Goal: Check status: Check status

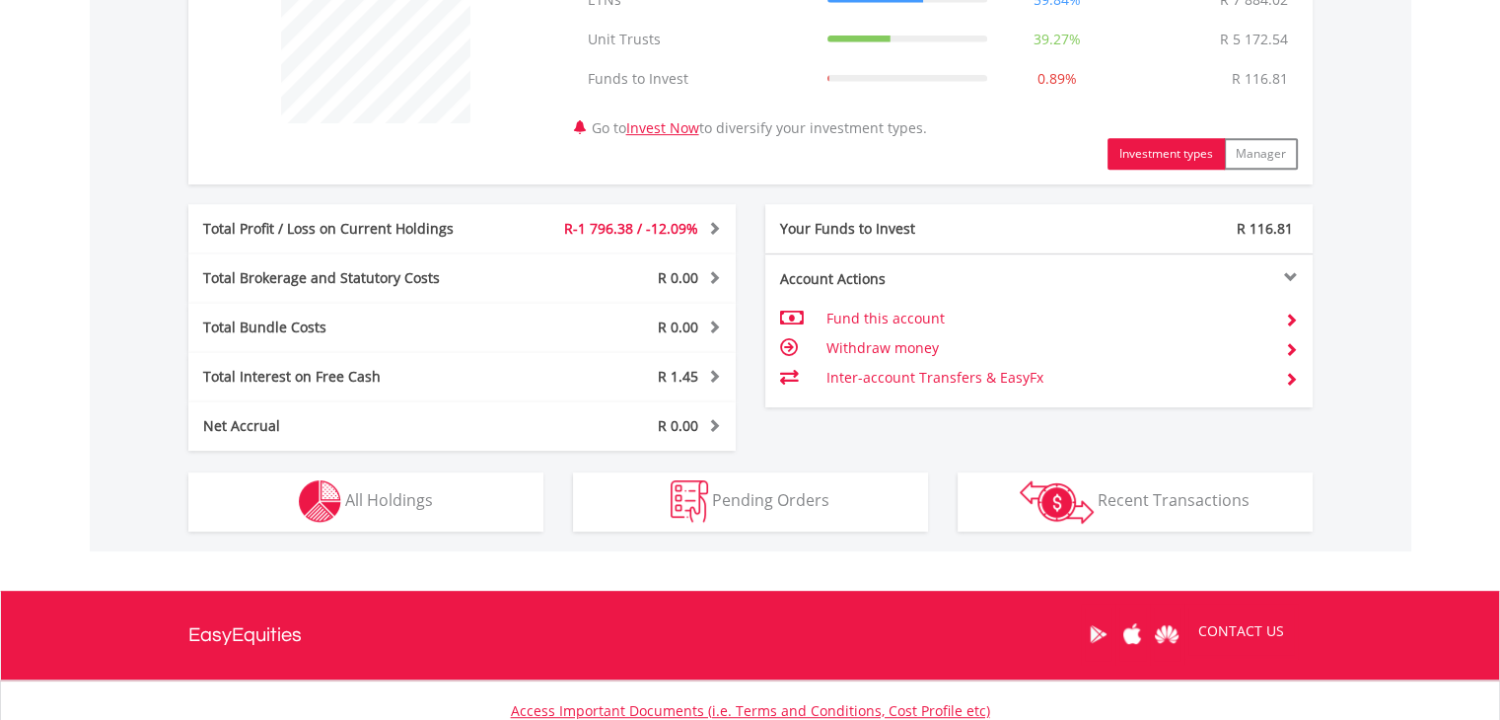
scroll to position [840, 0]
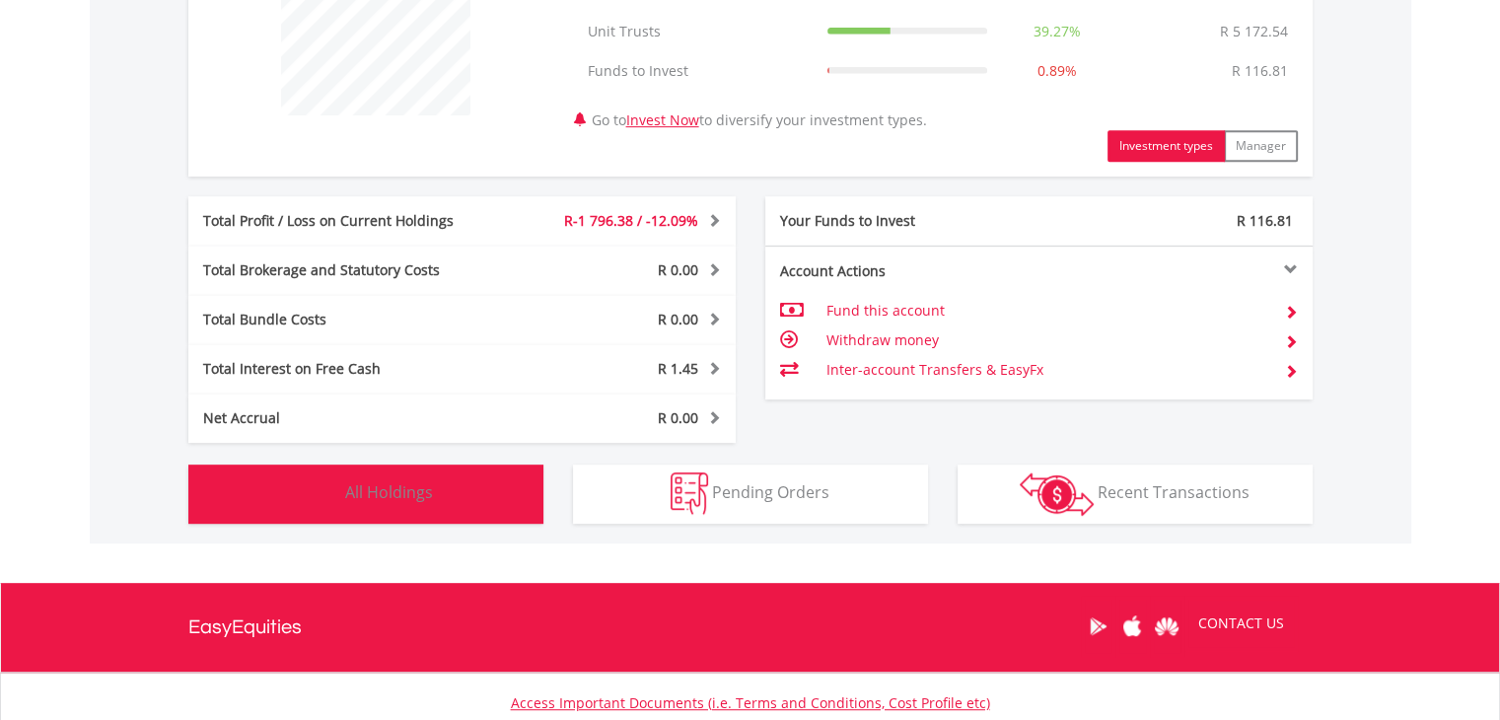
click at [391, 476] on button "Holdings All Holdings" at bounding box center [365, 493] width 355 height 59
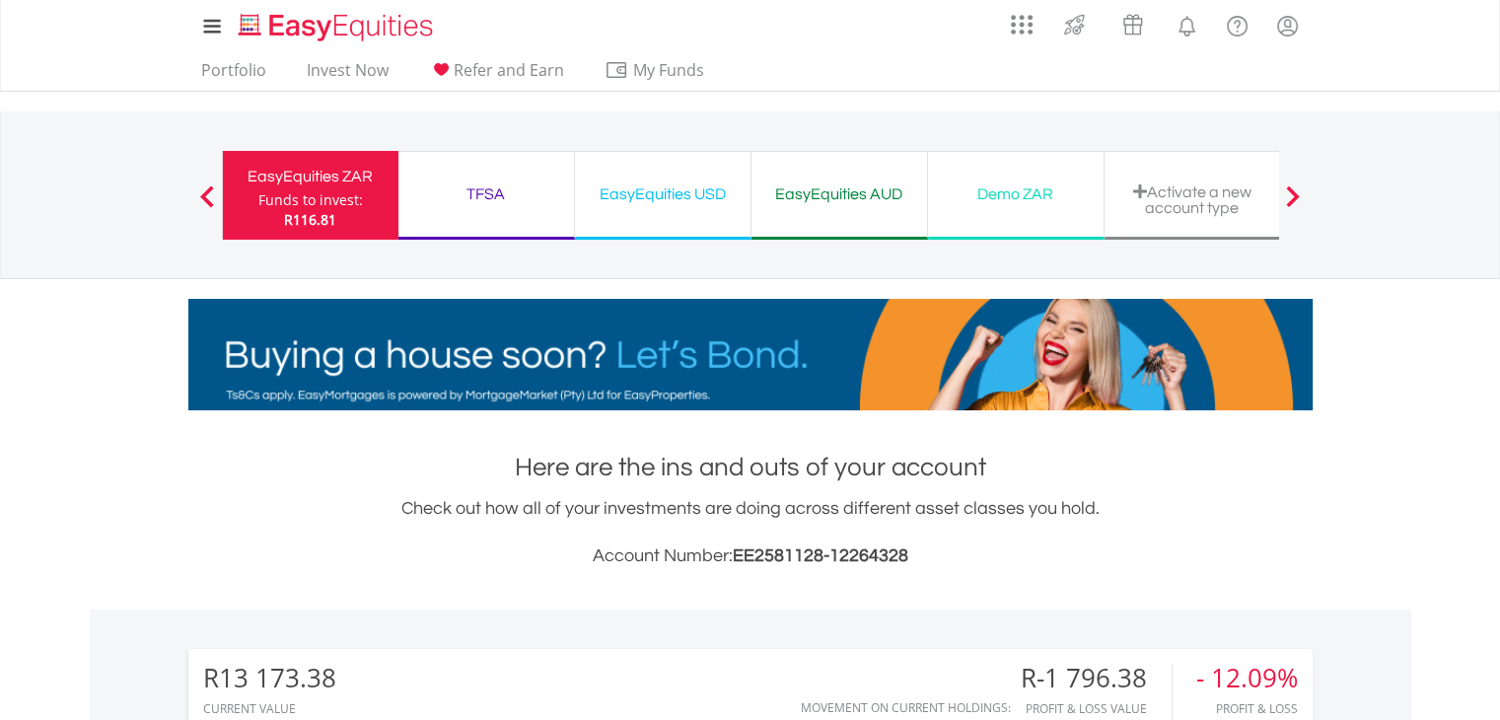
scroll to position [0, 0]
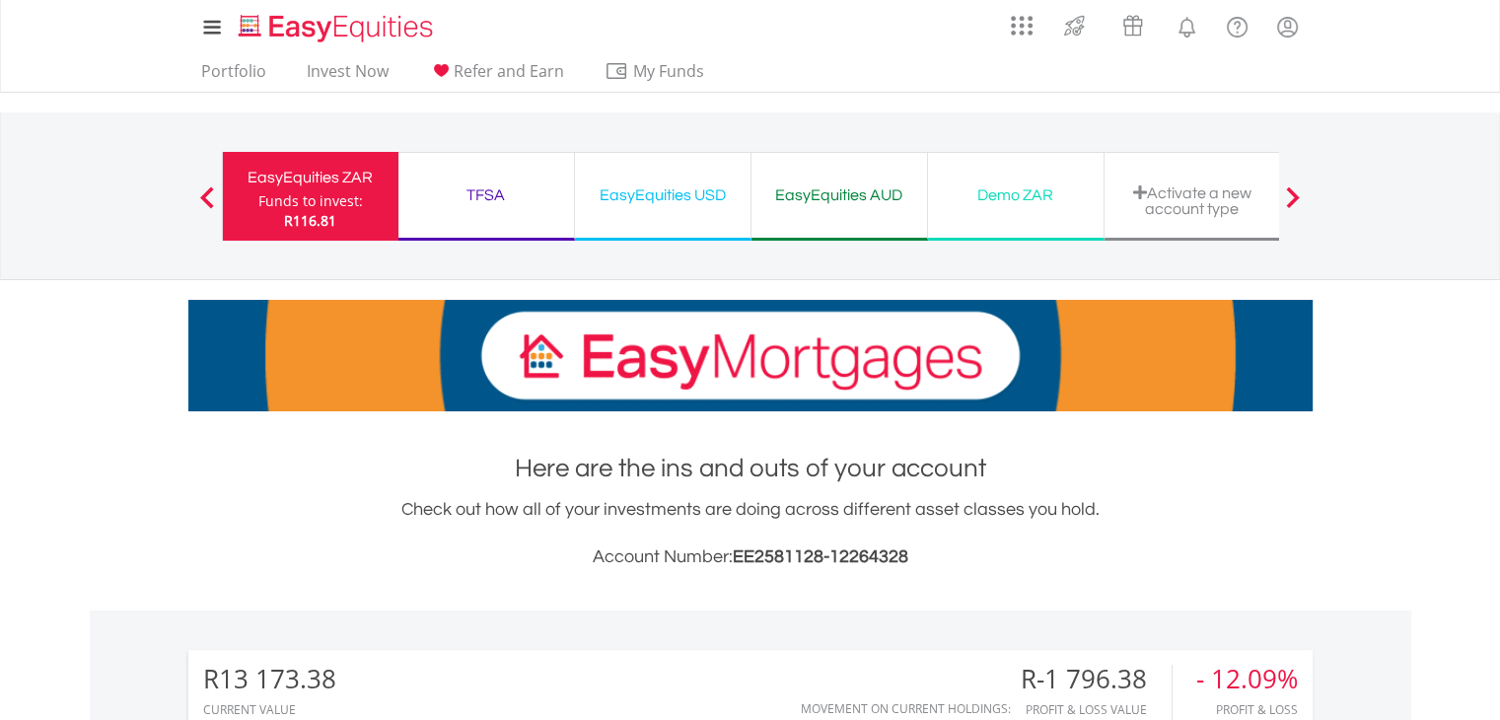
click at [491, 204] on div "TFSA" at bounding box center [486, 195] width 152 height 28
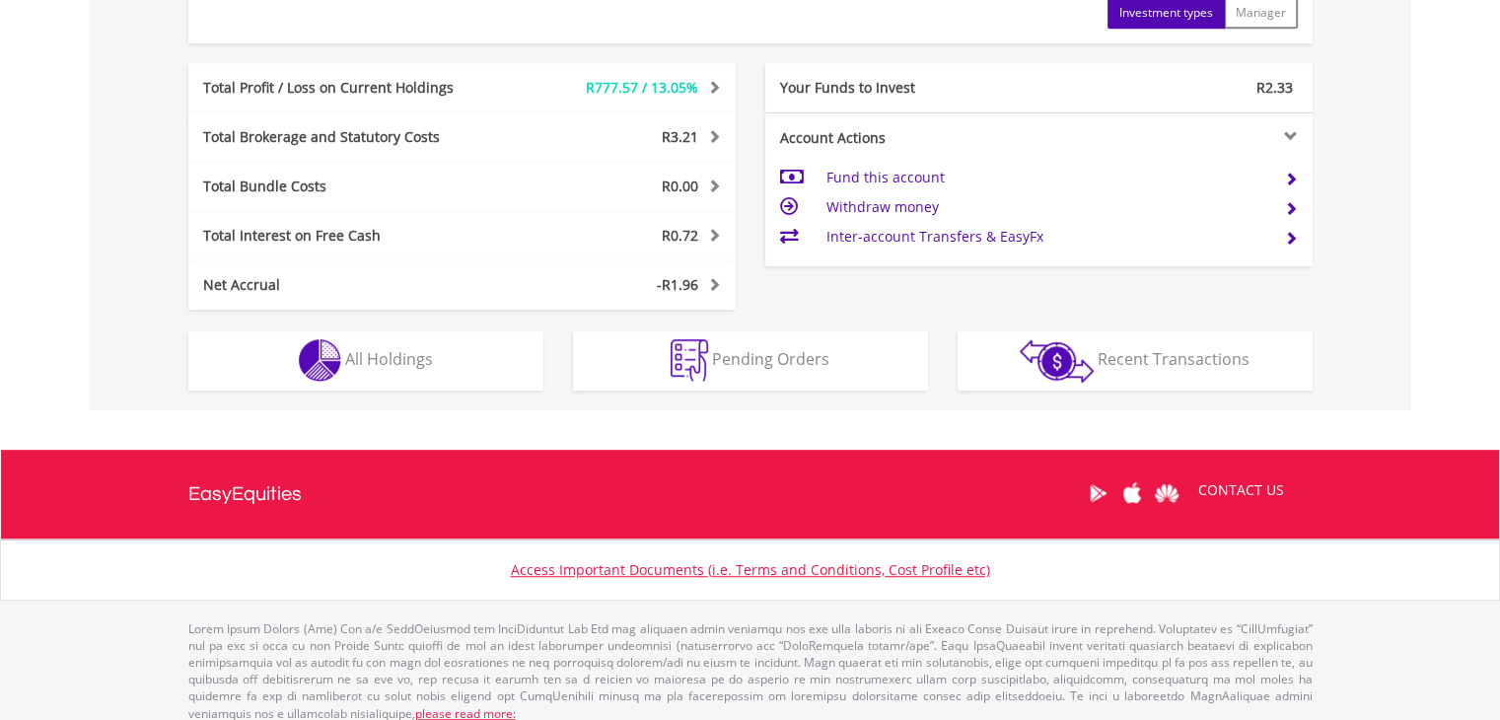
scroll to position [1026, 0]
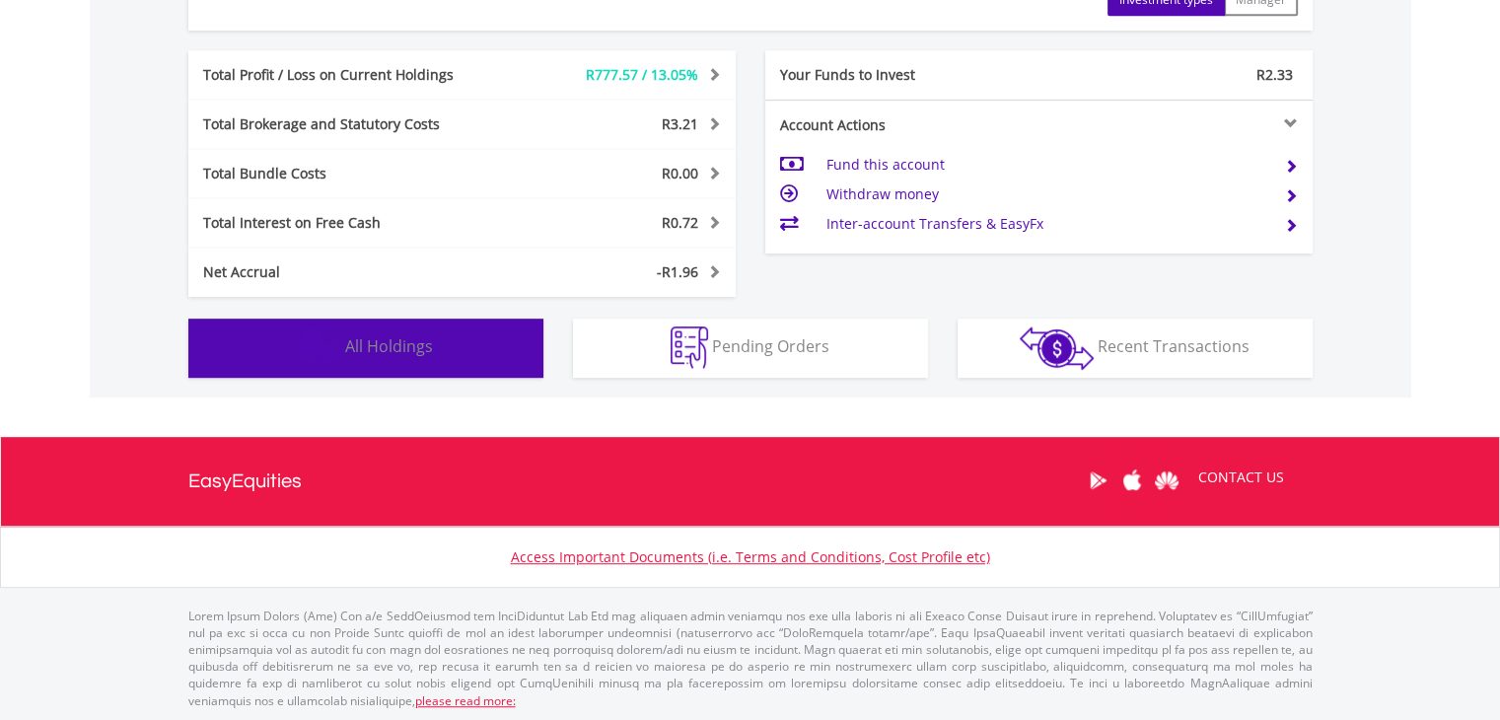
click at [369, 335] on span "All Holdings" at bounding box center [389, 346] width 88 height 22
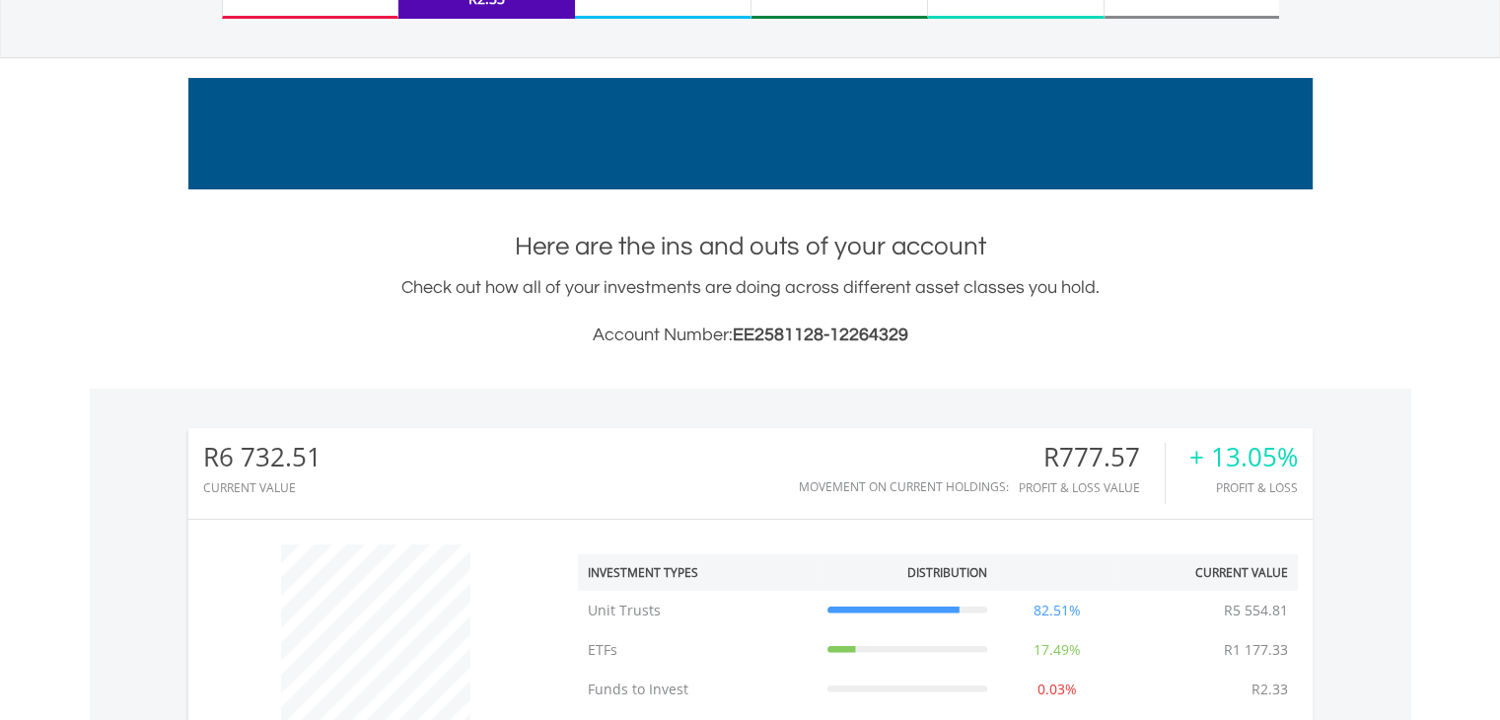
scroll to position [0, 0]
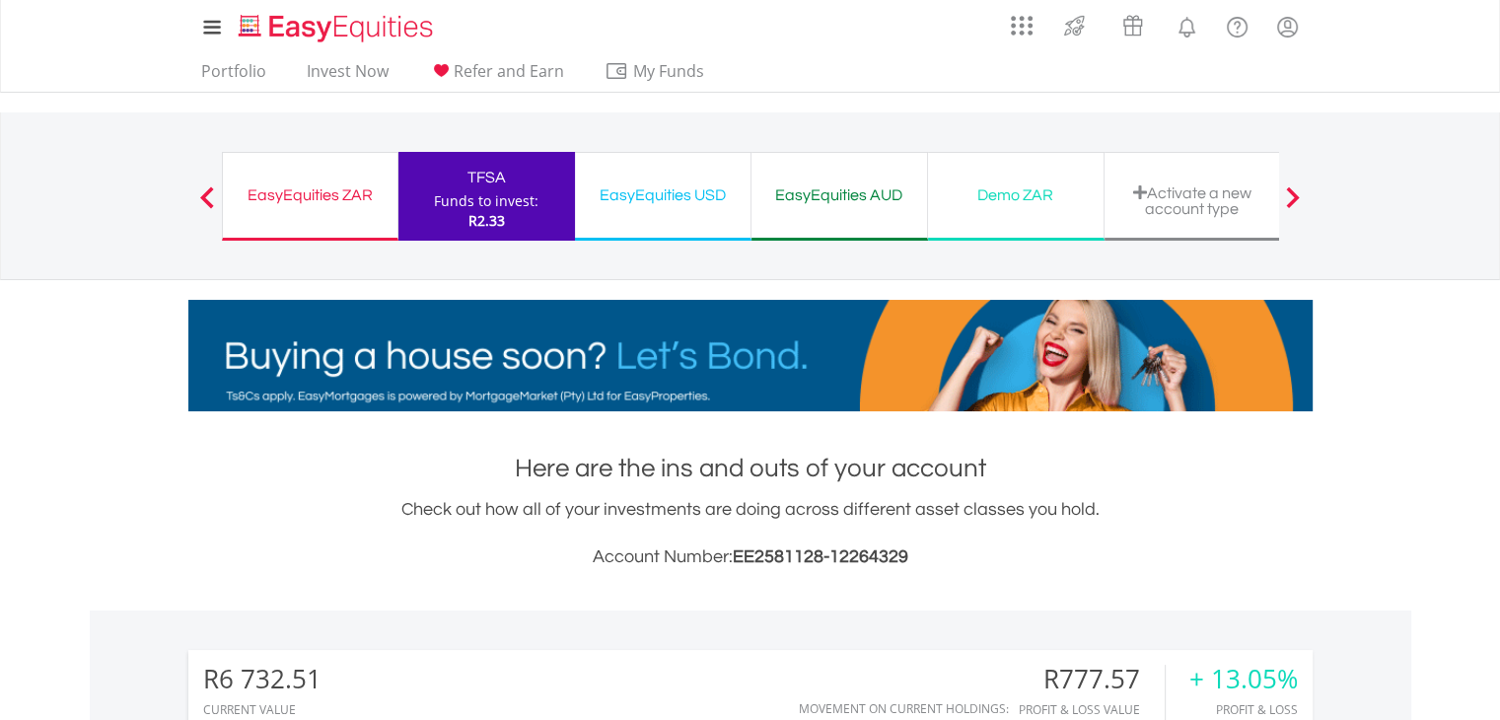
click at [655, 190] on div "EasyEquities USD" at bounding box center [663, 195] width 152 height 28
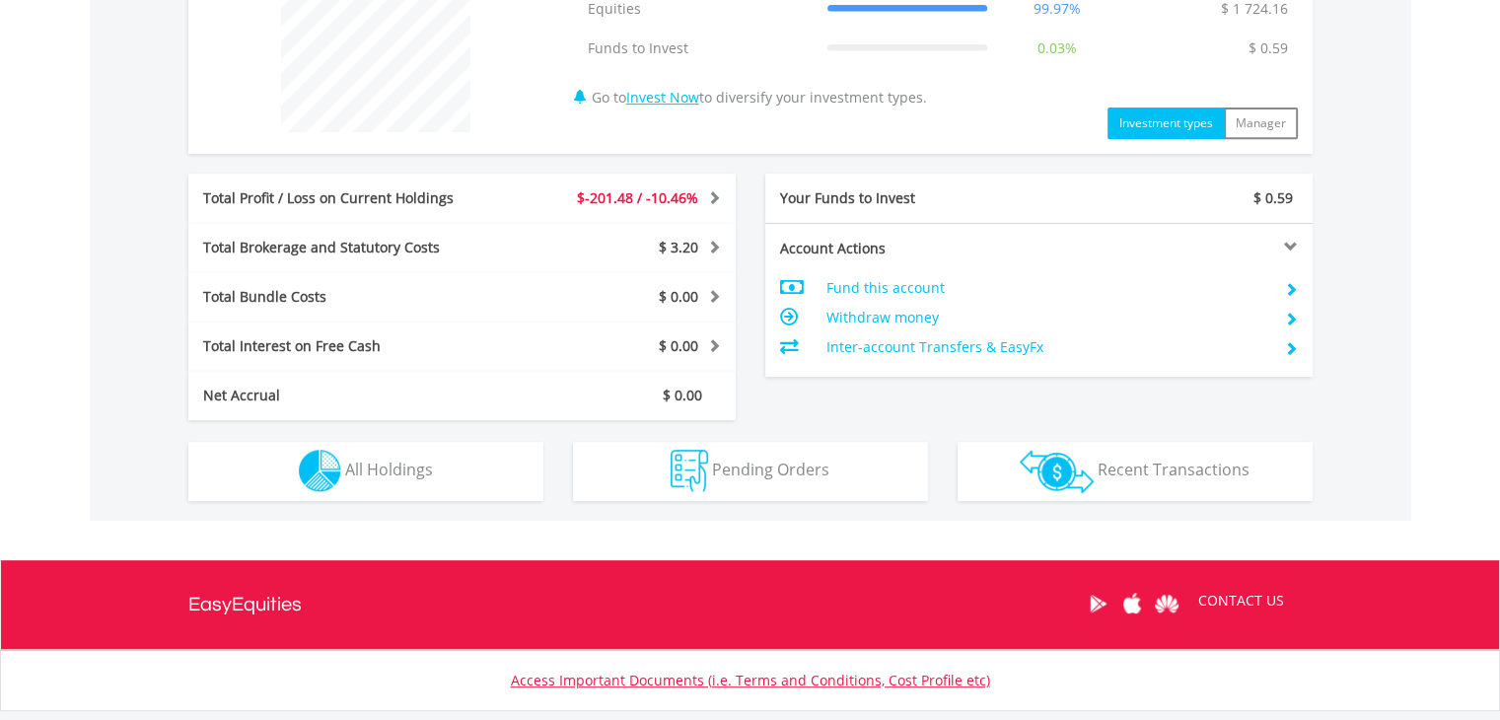
scroll to position [828, 0]
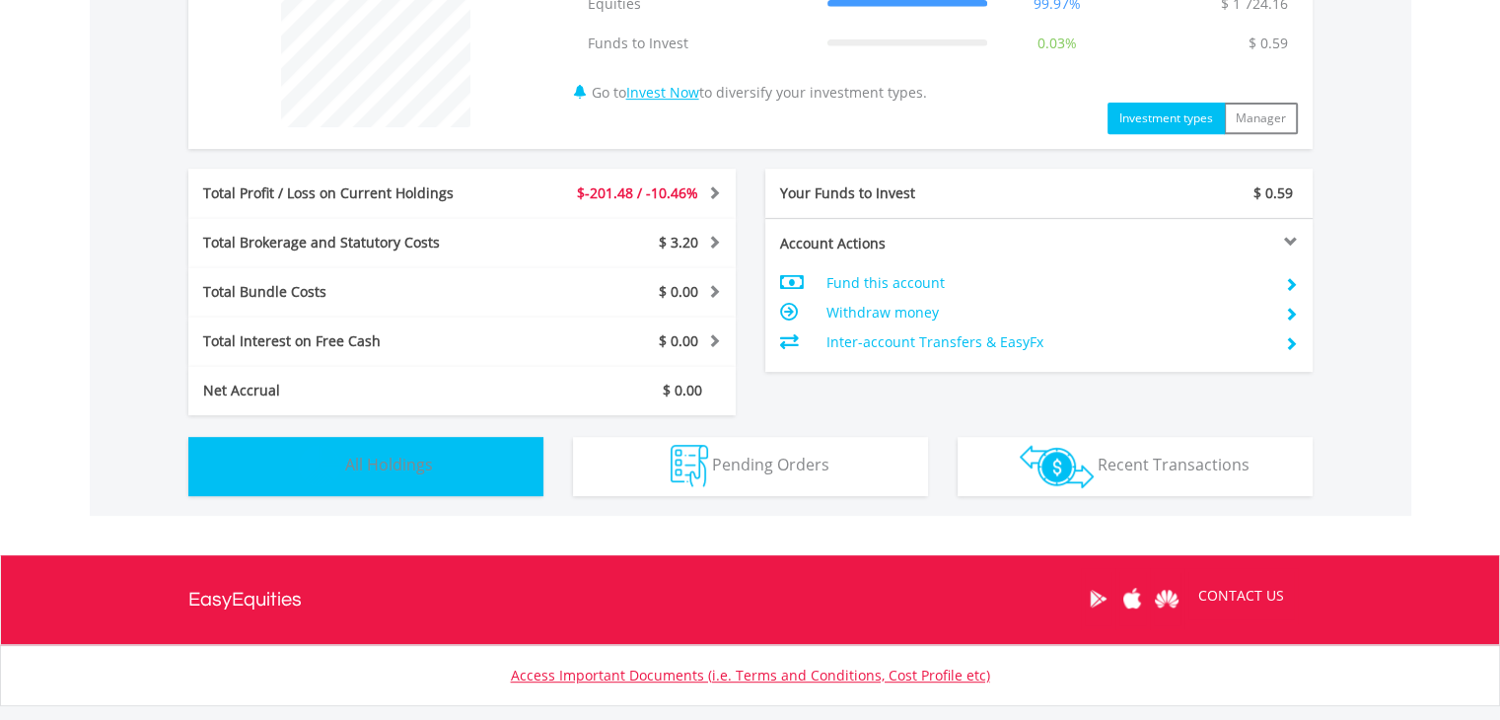
click at [374, 443] on button "Holdings All Holdings" at bounding box center [365, 466] width 355 height 59
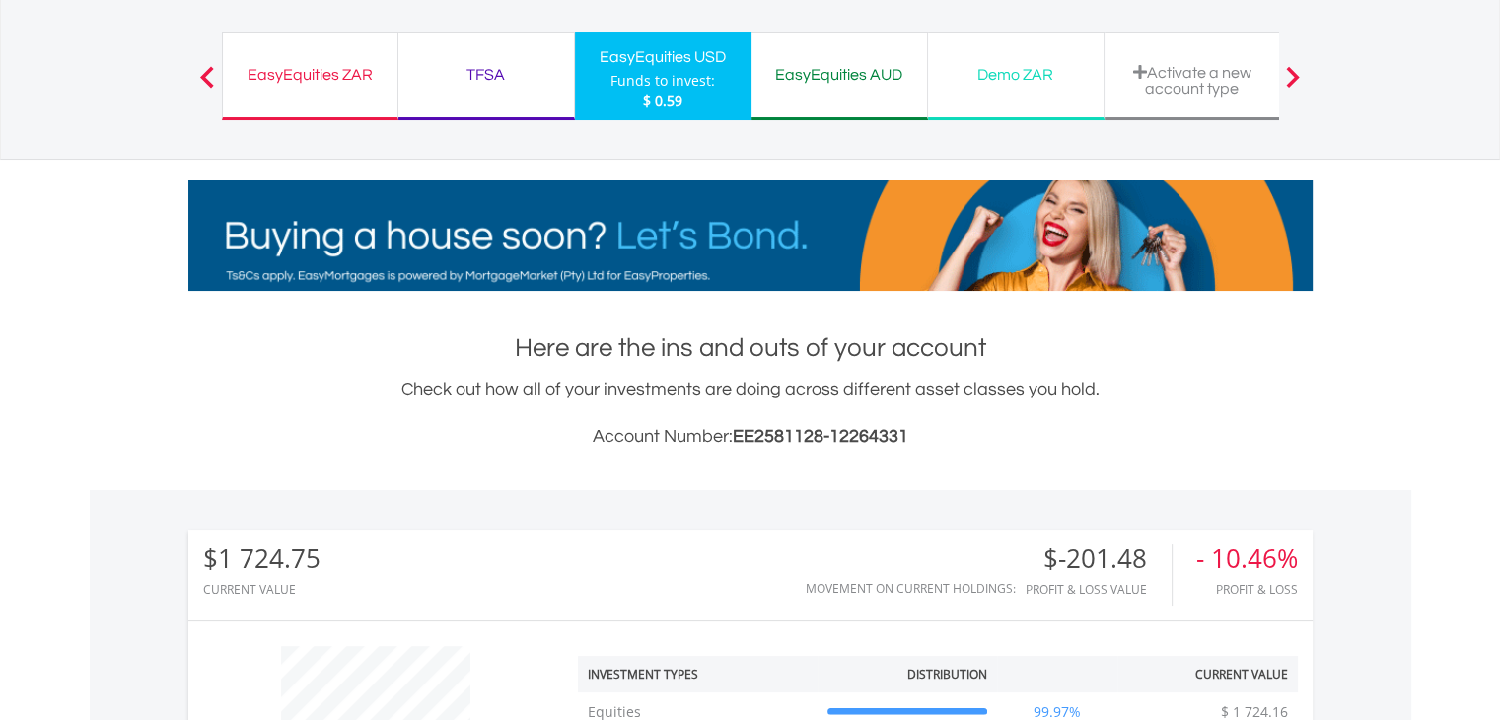
scroll to position [119, 0]
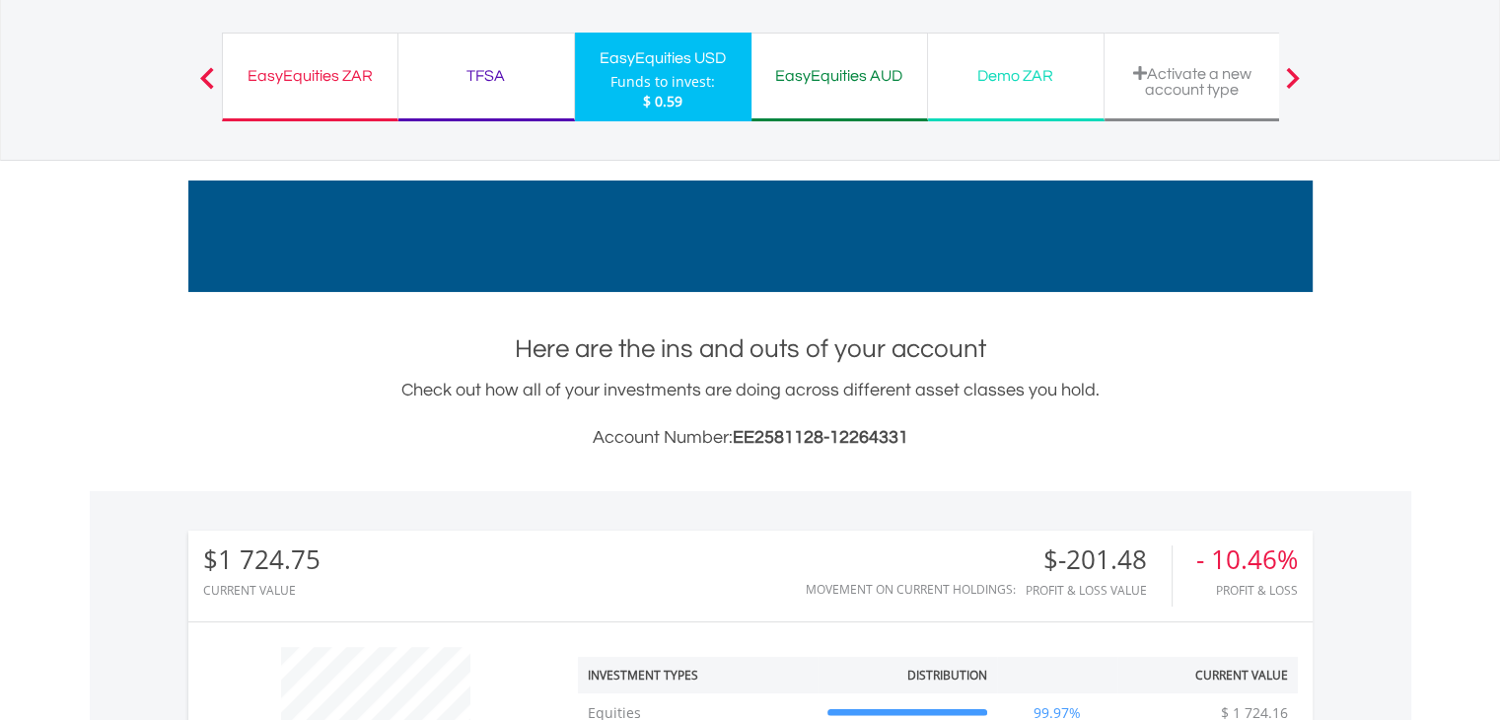
click at [834, 80] on div "EasyEquities AUD" at bounding box center [839, 76] width 152 height 28
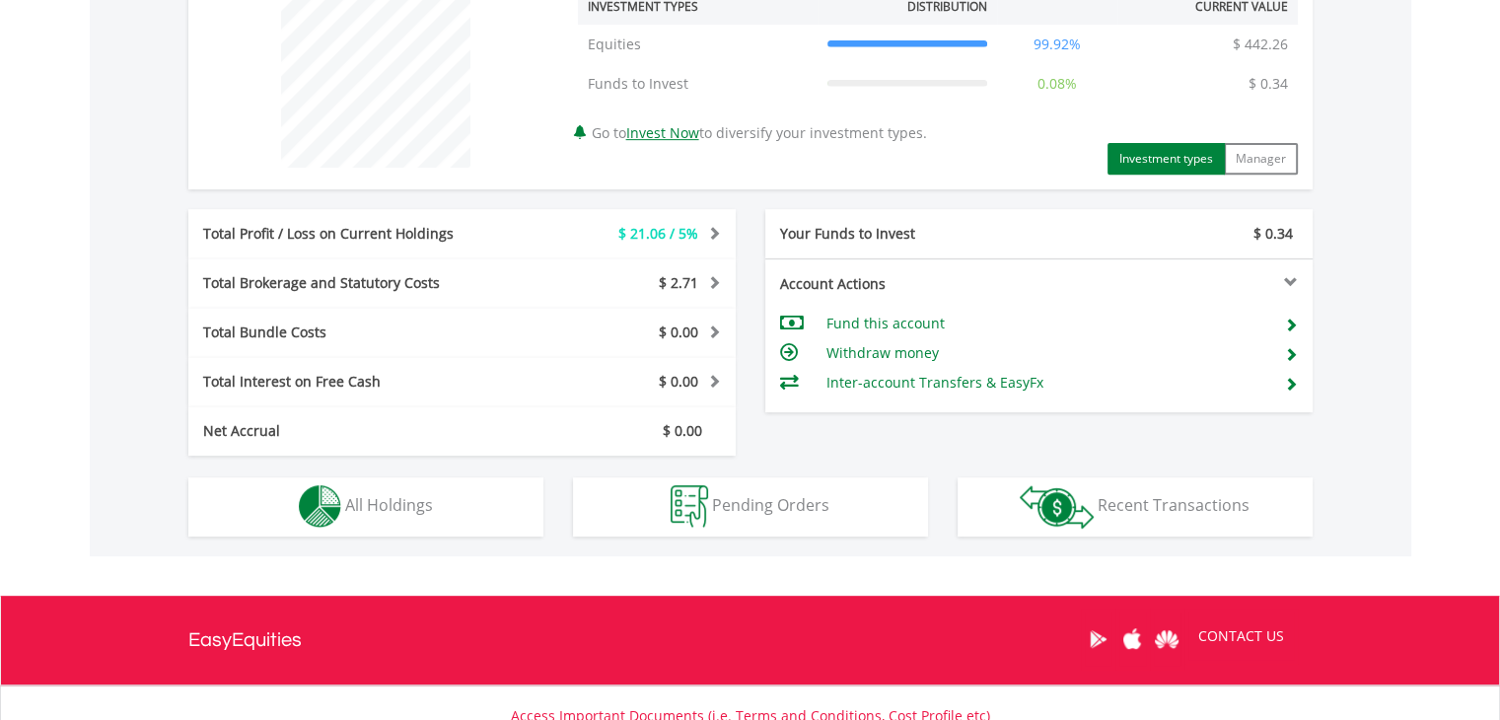
scroll to position [789, 0]
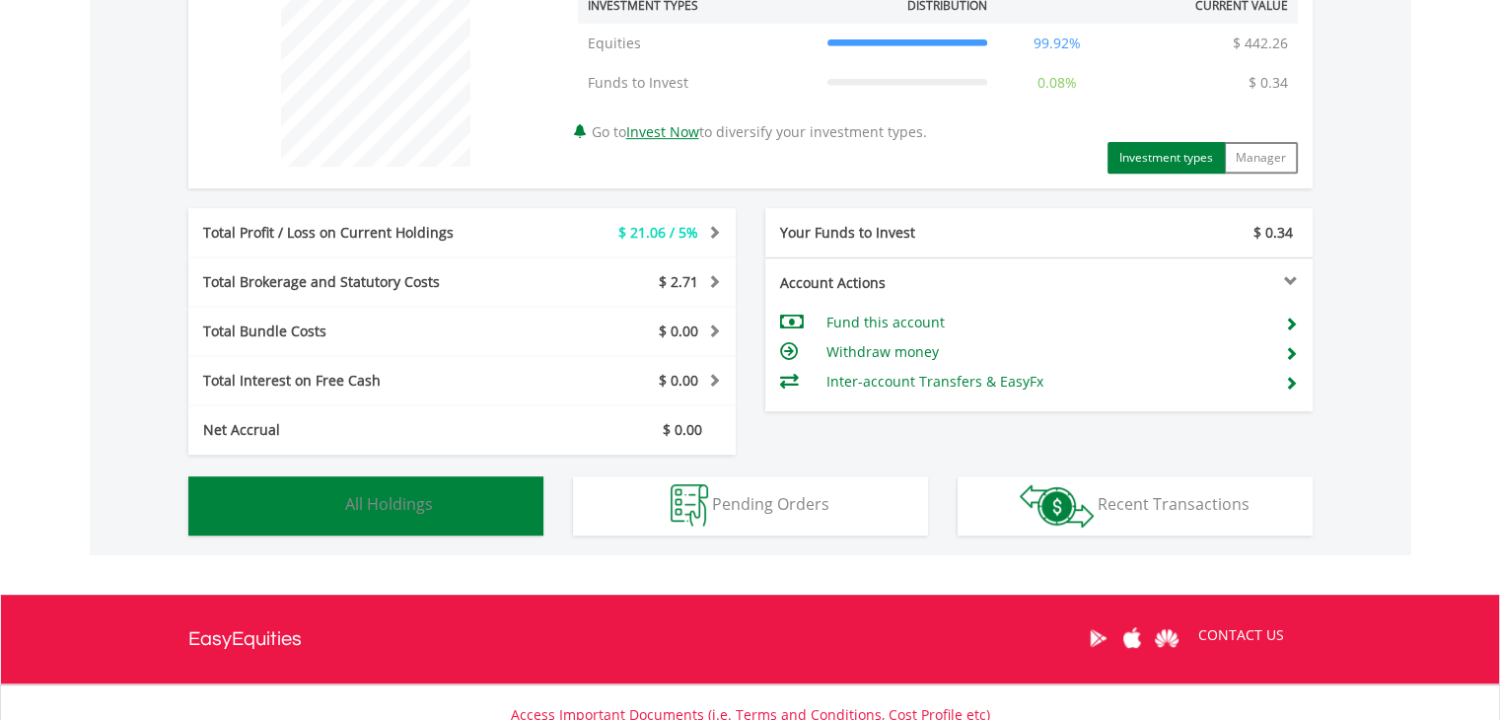
click at [383, 501] on span "All Holdings" at bounding box center [389, 504] width 88 height 22
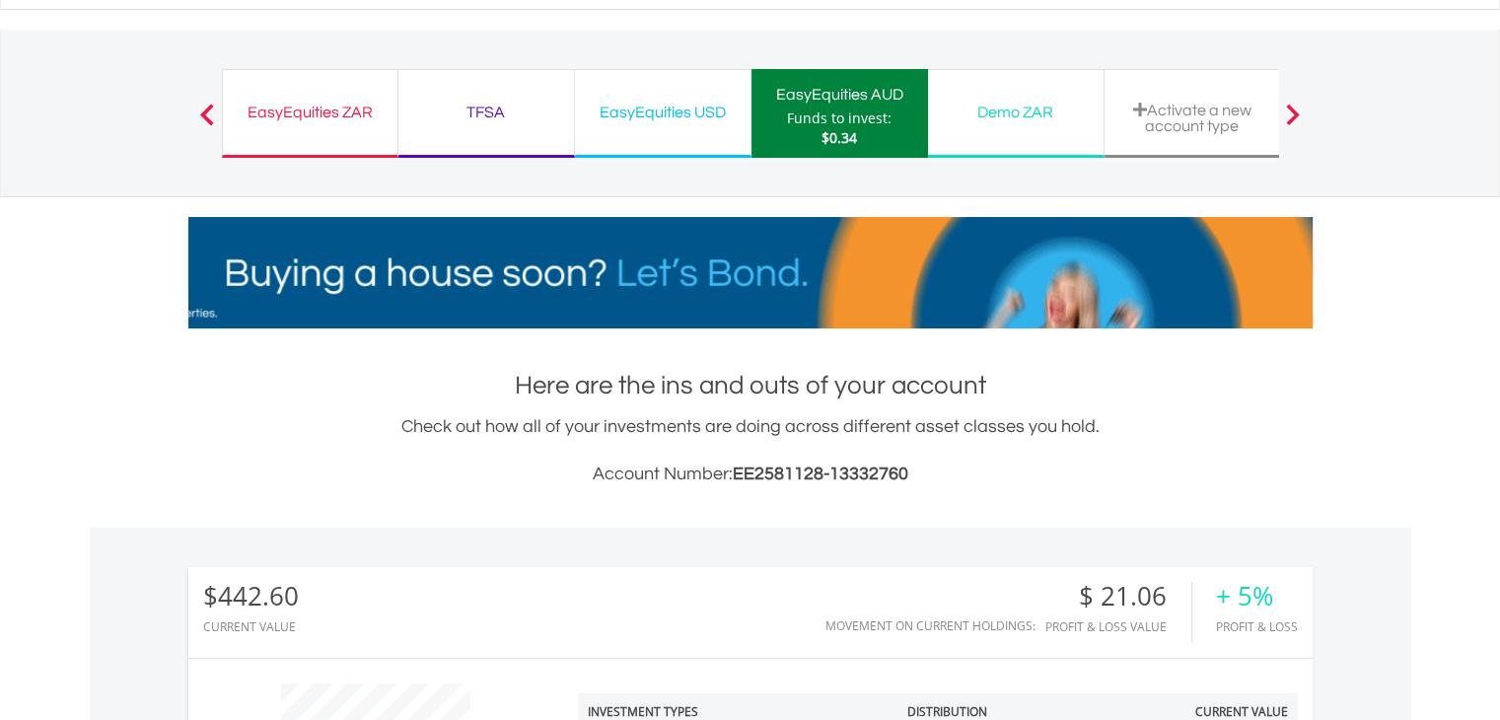
scroll to position [0, 0]
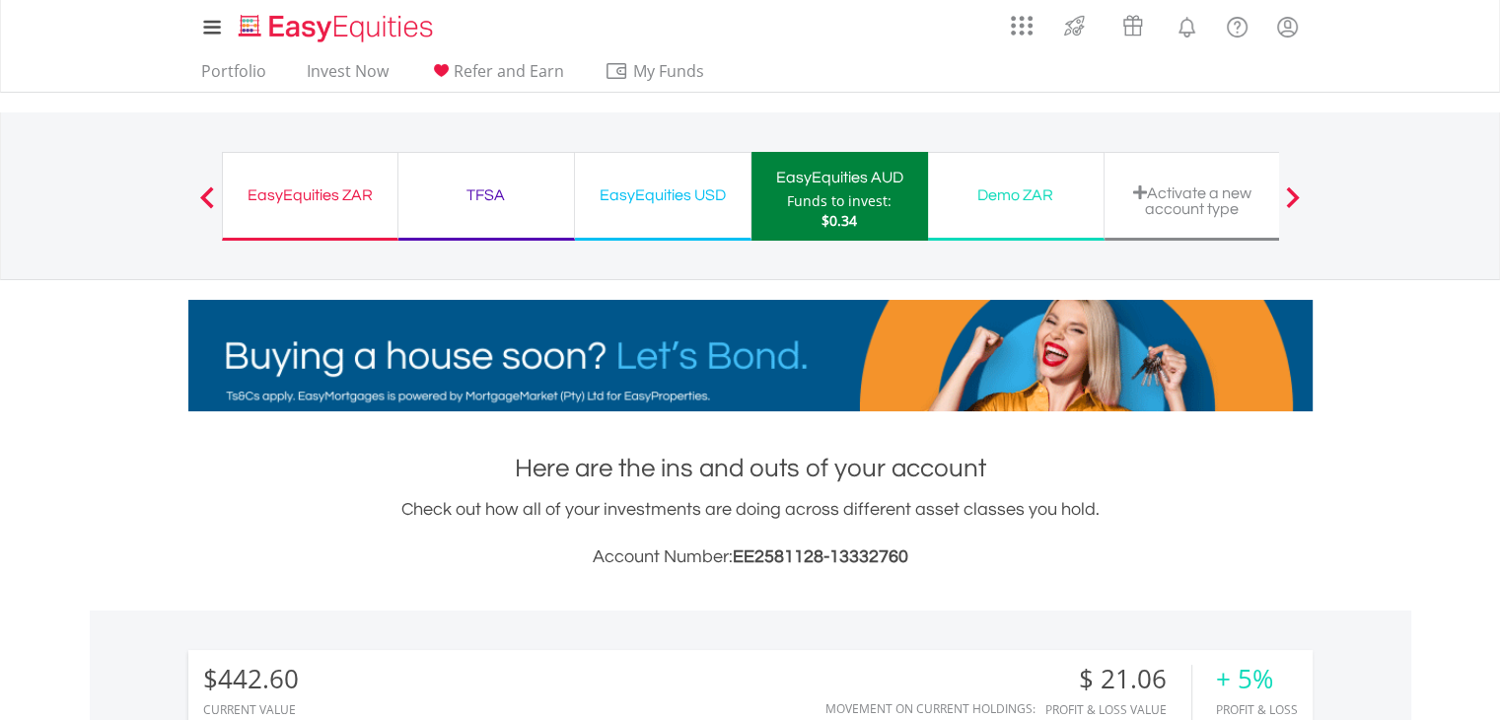
click at [998, 190] on div "Demo ZAR" at bounding box center [1016, 195] width 152 height 28
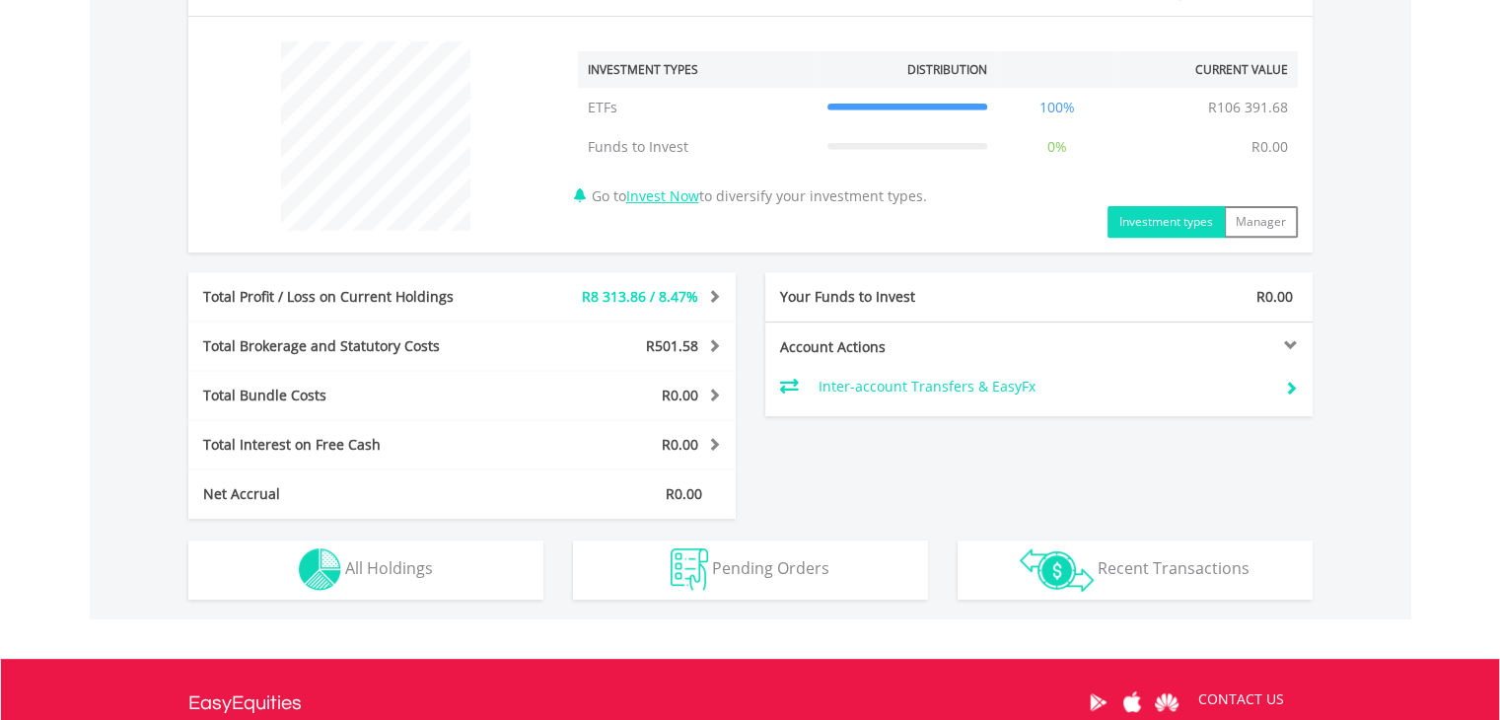
scroll to position [726, 0]
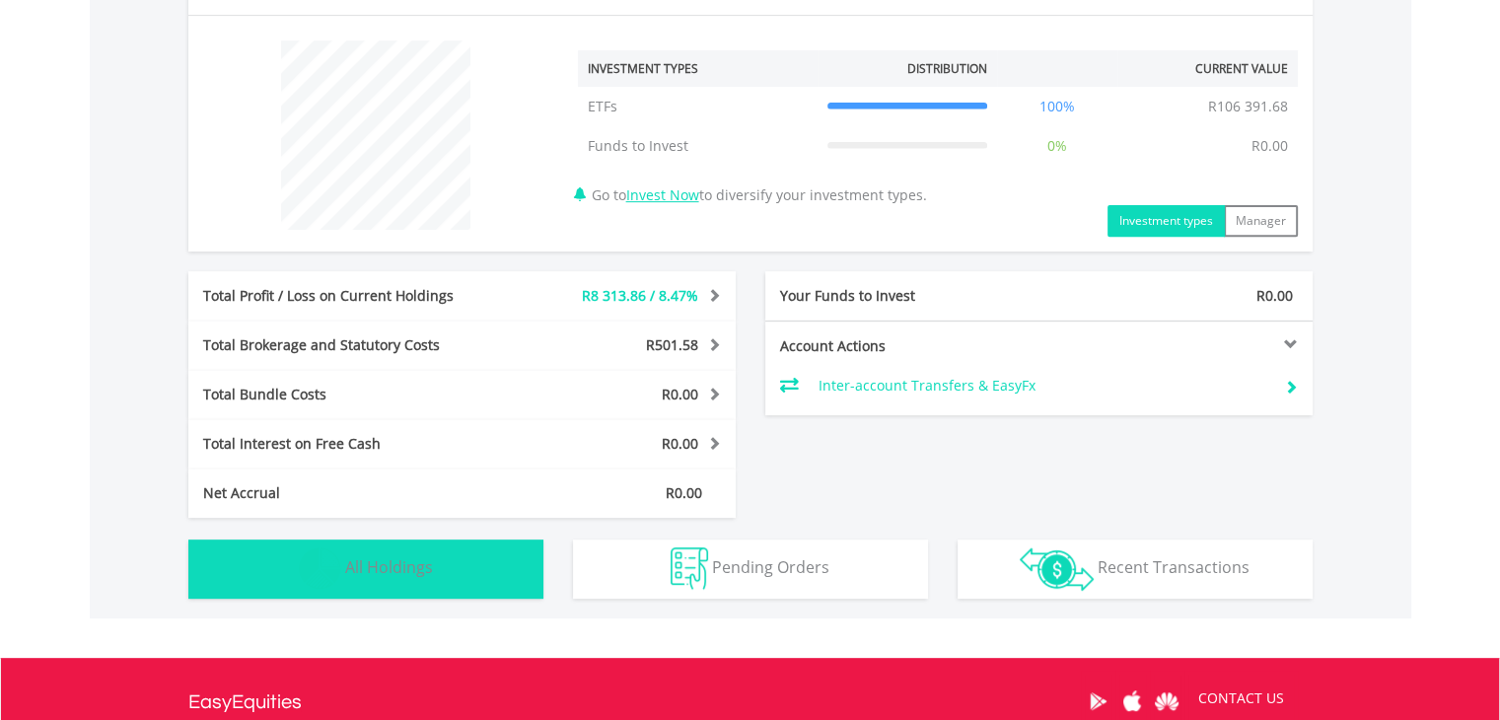
click at [406, 571] on span "All Holdings" at bounding box center [389, 567] width 88 height 22
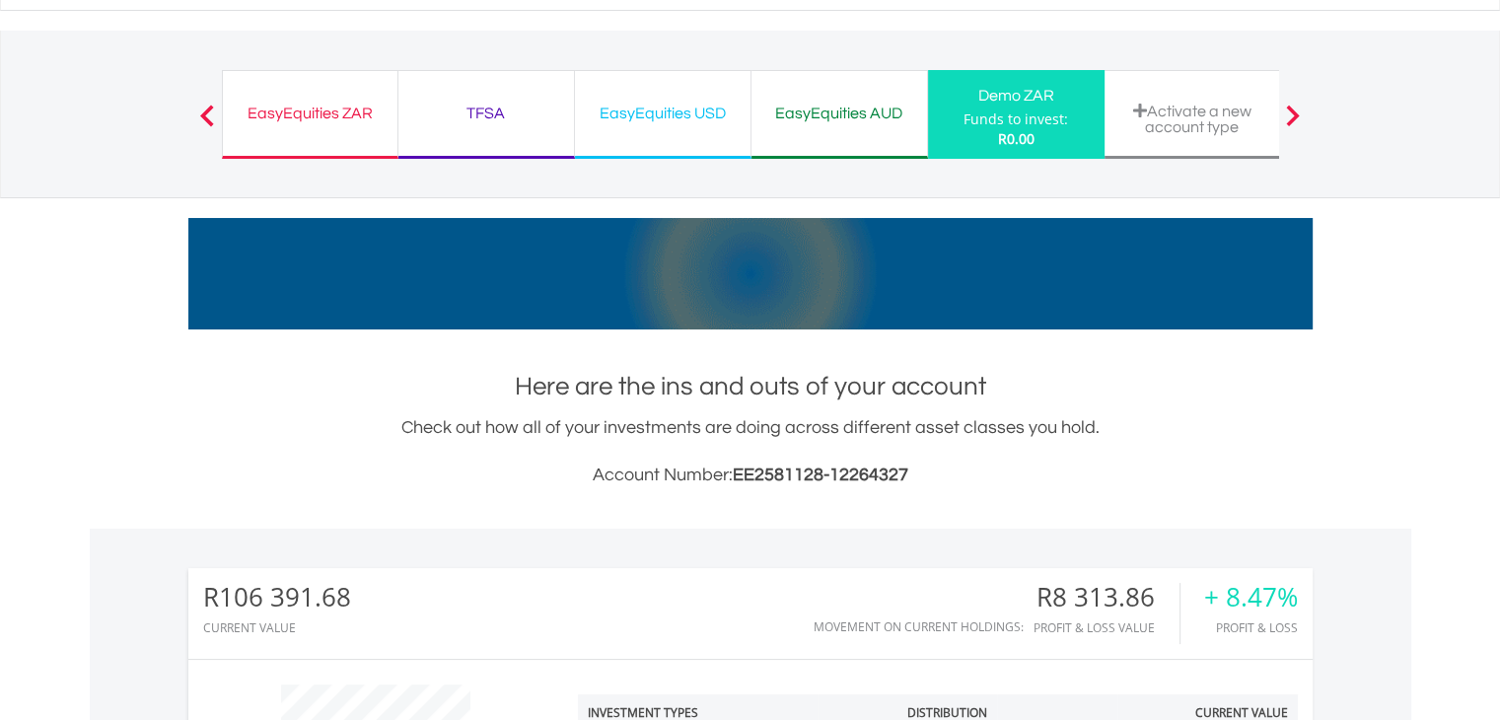
scroll to position [0, 0]
